Goal: Find specific page/section: Find specific page/section

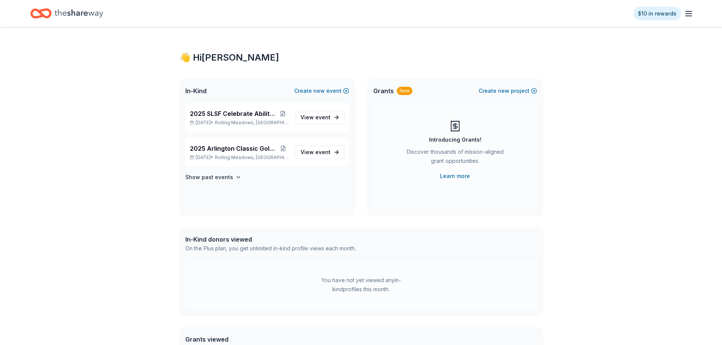
click at [85, 13] on icon "Home" at bounding box center [79, 14] width 48 height 16
click at [244, 114] on span "2025 SLSF Celebrate Ability Gala" at bounding box center [233, 113] width 86 height 9
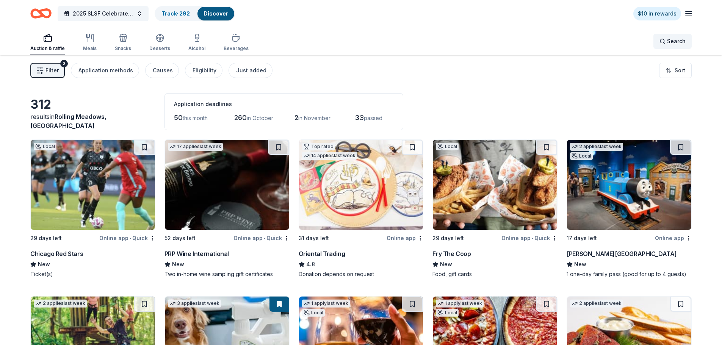
click at [668, 42] on span "Search" at bounding box center [676, 41] width 19 height 9
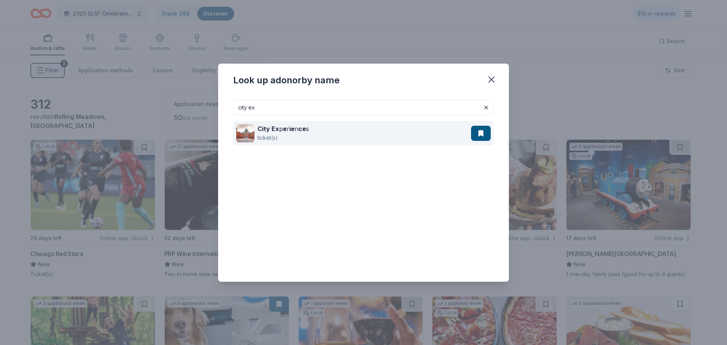
type input "city ex"
click at [299, 129] on strong "ce" at bounding box center [303, 129] width 8 height 8
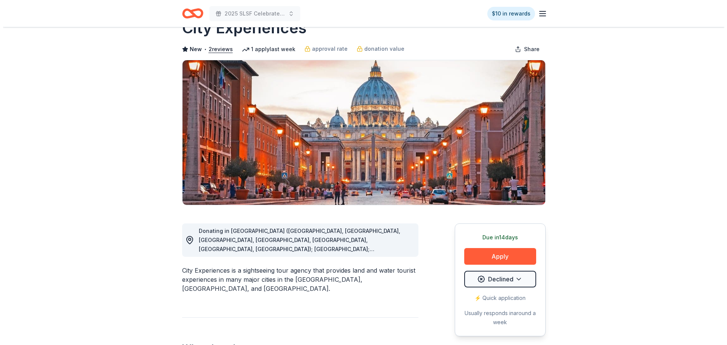
scroll to position [38, 0]
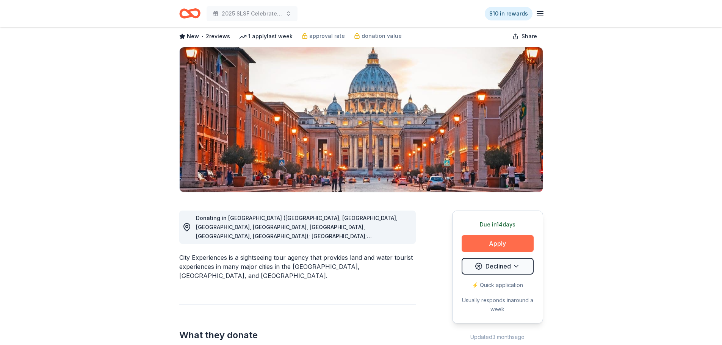
click at [487, 242] on button "Apply" at bounding box center [497, 243] width 72 height 17
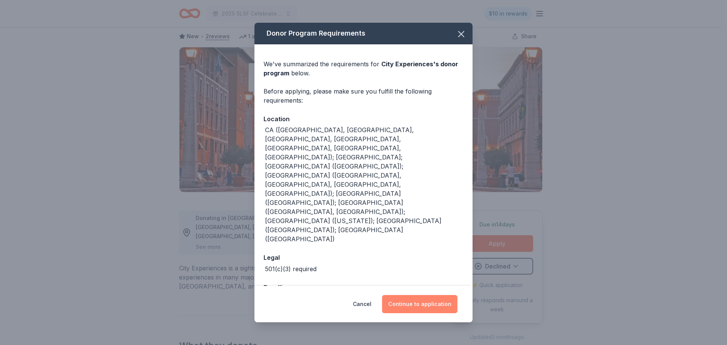
click at [408, 295] on button "Continue to application" at bounding box center [419, 304] width 75 height 18
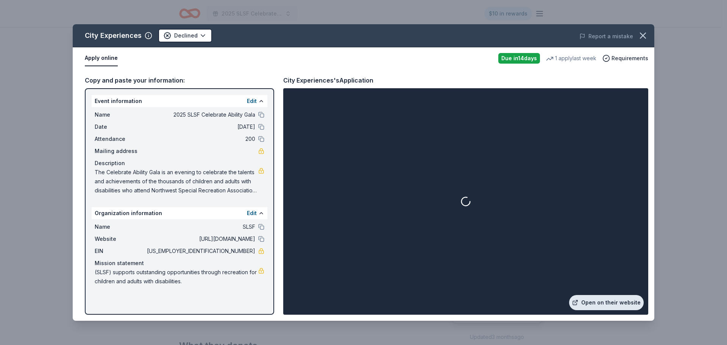
click at [594, 301] on link "Open on their website" at bounding box center [606, 302] width 75 height 15
